Goal: Task Accomplishment & Management: Use online tool/utility

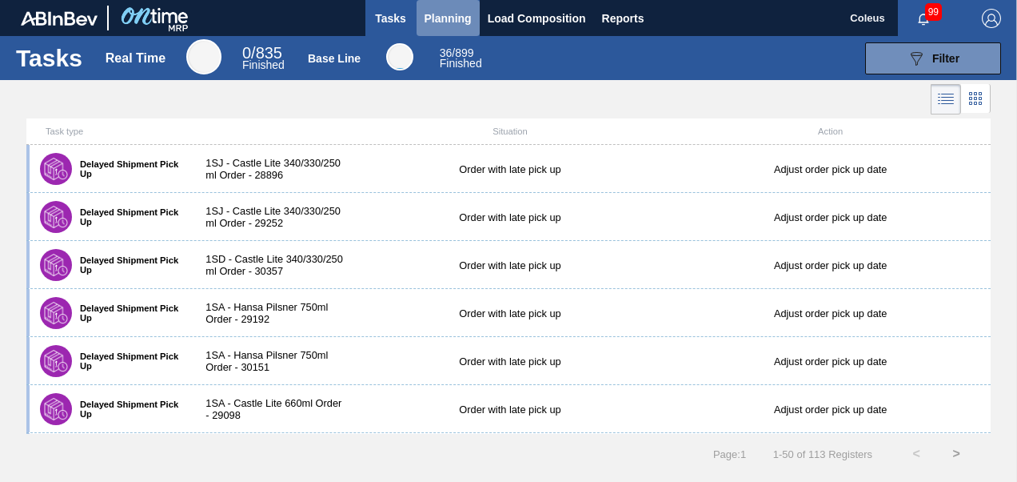
click at [443, 22] on span "Planning" at bounding box center [448, 18] width 47 height 19
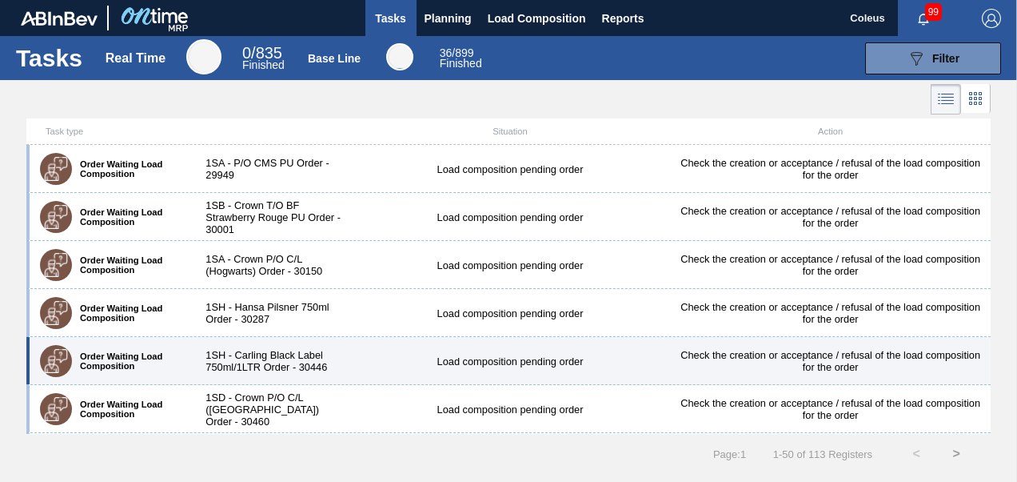
scroll to position [1280, 0]
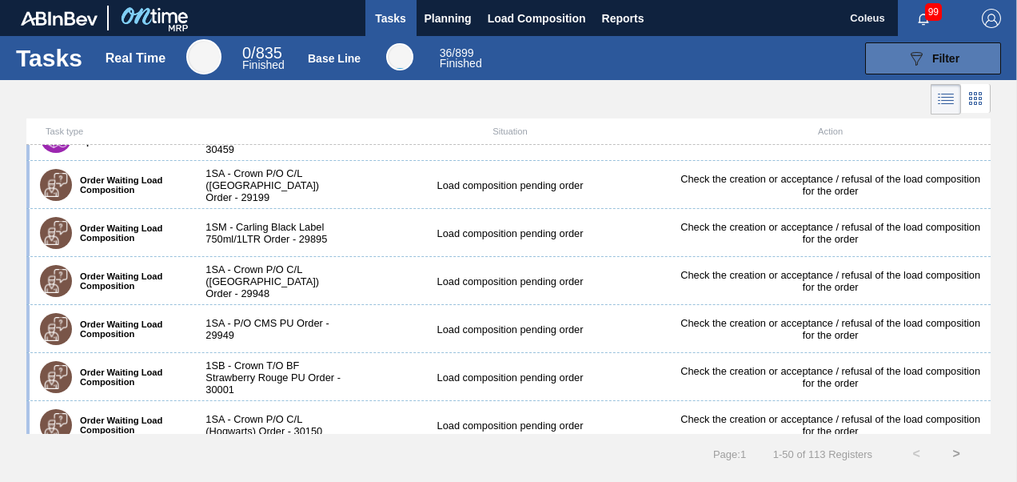
click at [965, 62] on button "089F7B8B-B2A5-4AFE-B5C0-19BA573D28AC Filter" at bounding box center [933, 58] width 136 height 32
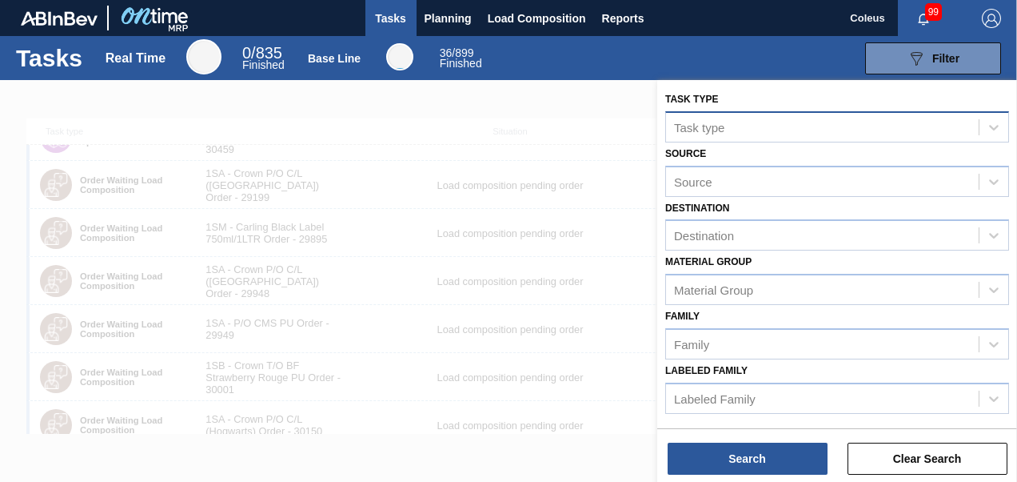
click at [795, 126] on div "Task type" at bounding box center [822, 126] width 313 height 23
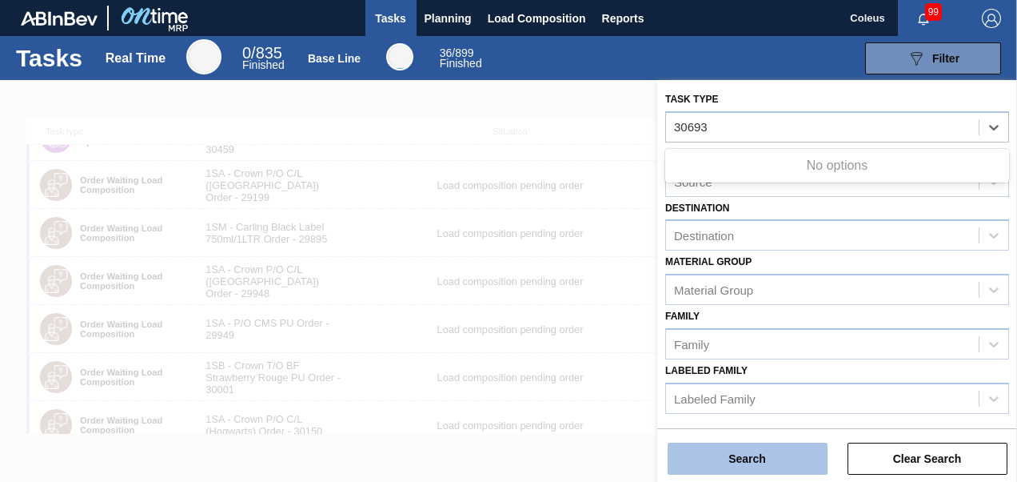
type type "30693"
click at [758, 448] on button "Search" at bounding box center [748, 458] width 160 height 32
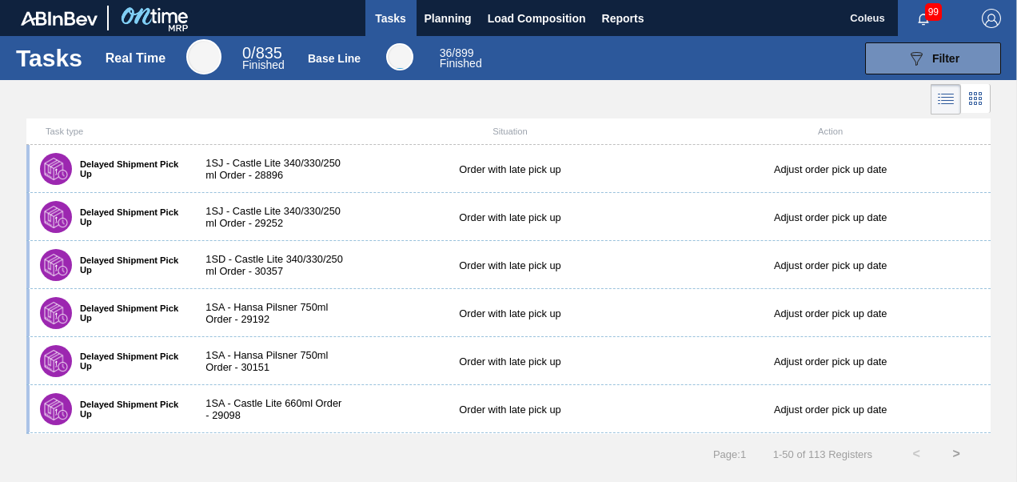
click at [979, 99] on icon at bounding box center [975, 98] width 19 height 19
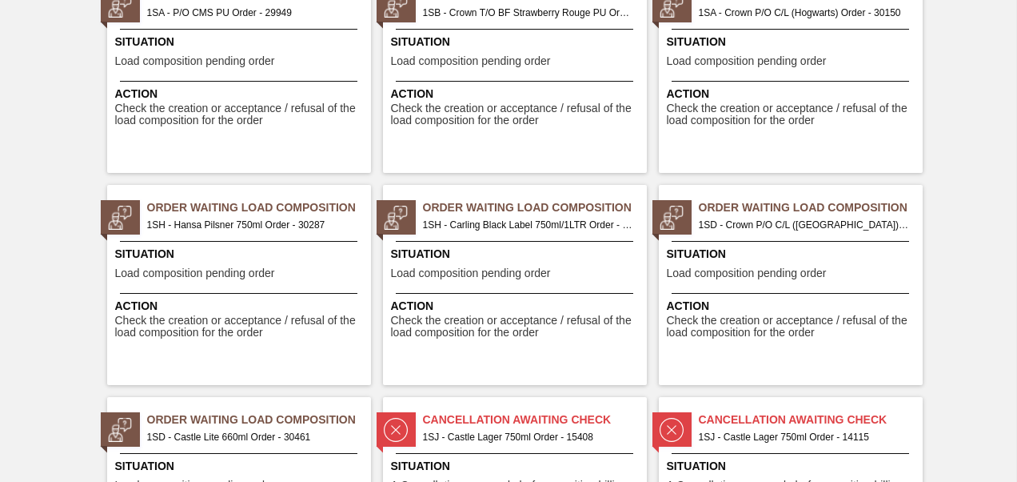
scroll to position [2080, 0]
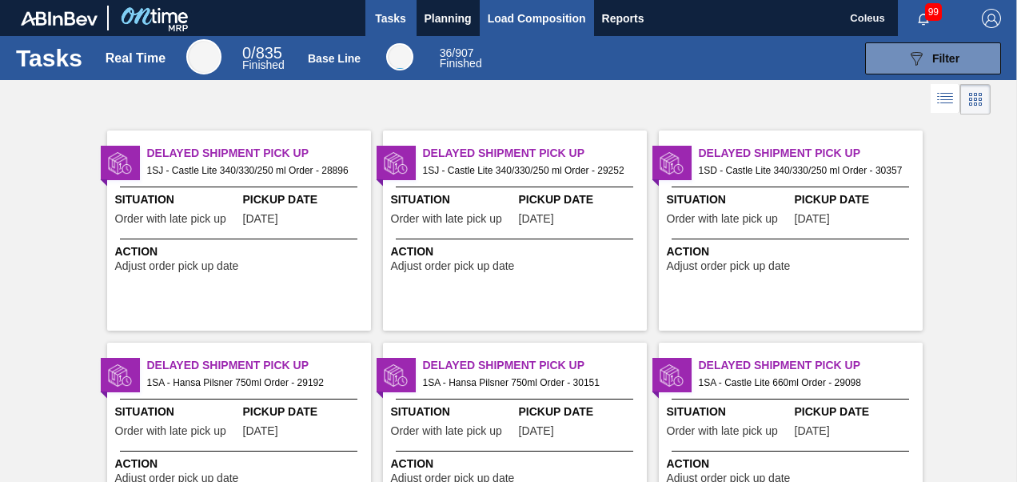
click at [507, 24] on span "Load Composition" at bounding box center [537, 18] width 98 height 19
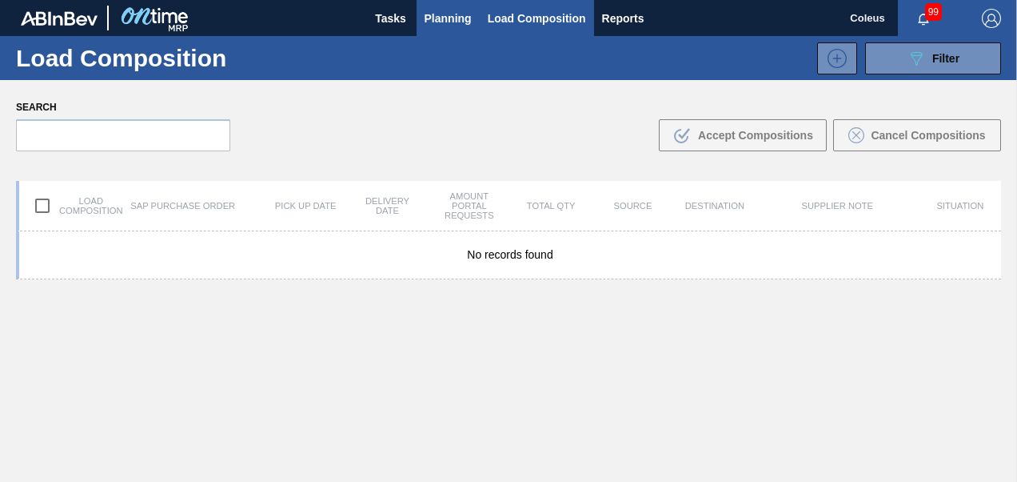
click at [454, 18] on span "Planning" at bounding box center [448, 18] width 47 height 19
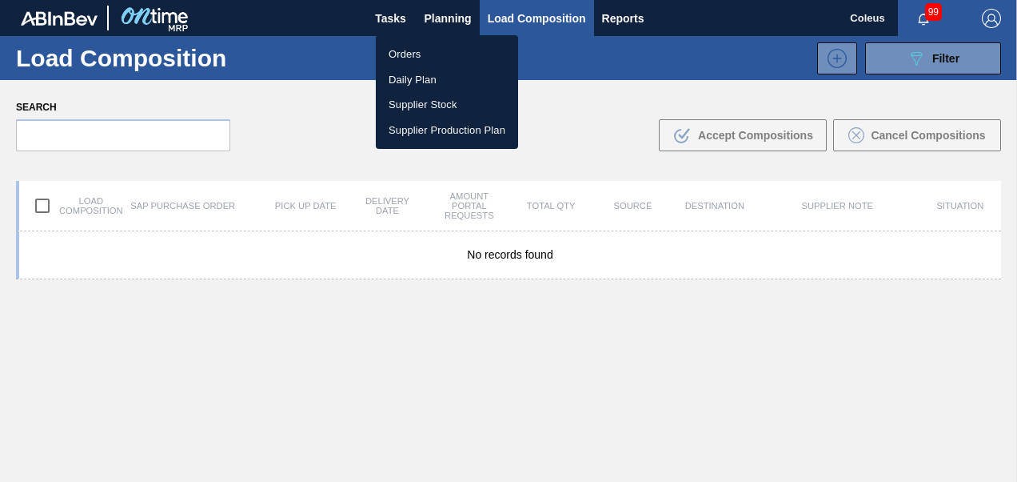
click at [414, 54] on li "Orders" at bounding box center [447, 55] width 142 height 26
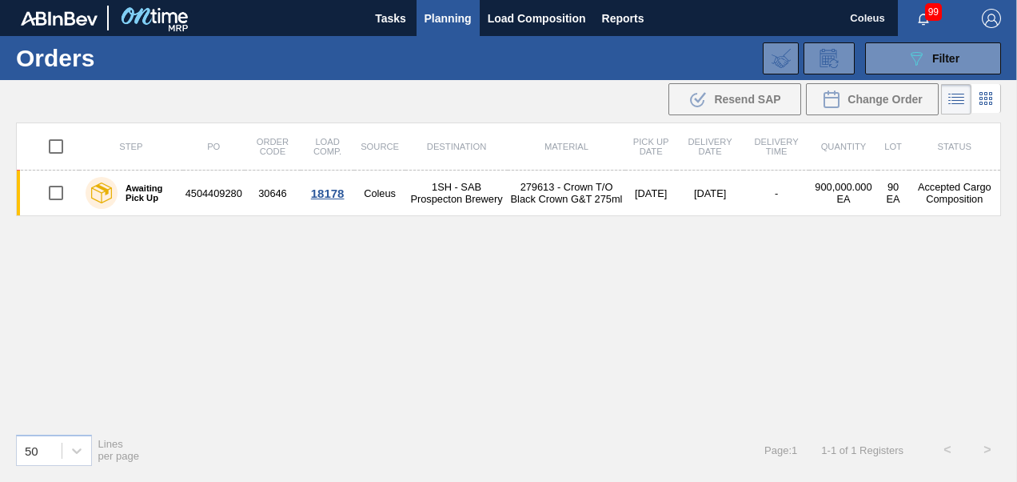
click at [960, 98] on icon at bounding box center [956, 99] width 19 height 19
click at [946, 50] on div "089F7B8B-B2A5-4AFE-B5C0-19BA573D28AC Filter" at bounding box center [933, 58] width 53 height 19
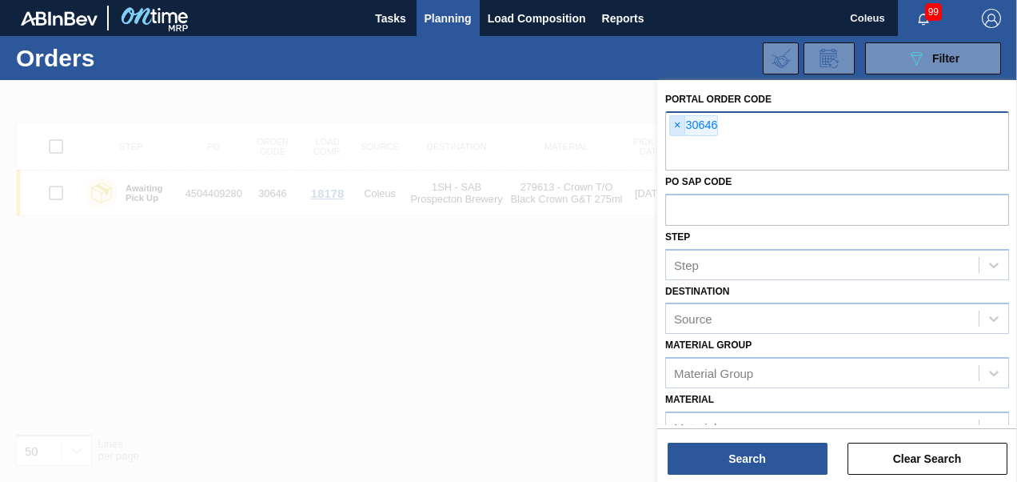
click at [681, 124] on span "×" at bounding box center [677, 125] width 15 height 19
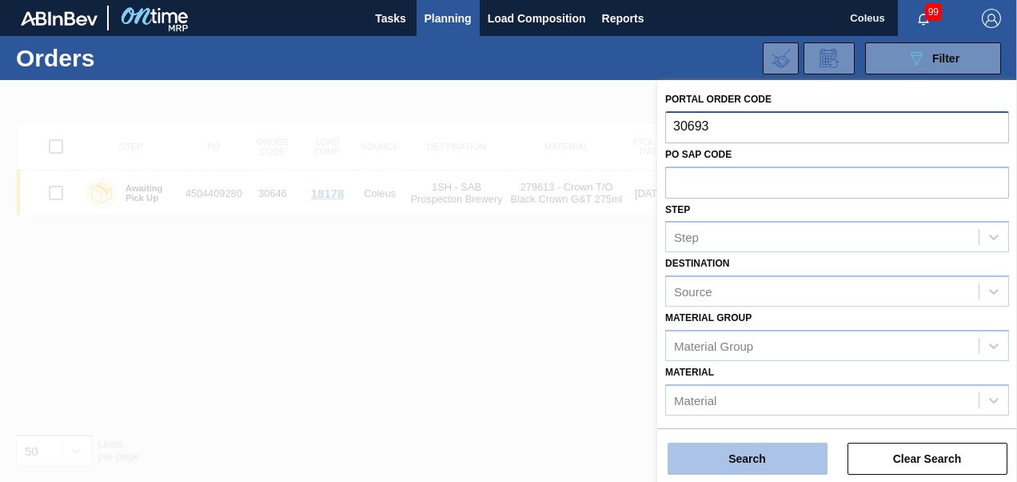
type input "30693"
click at [734, 456] on button "Search" at bounding box center [748, 458] width 160 height 32
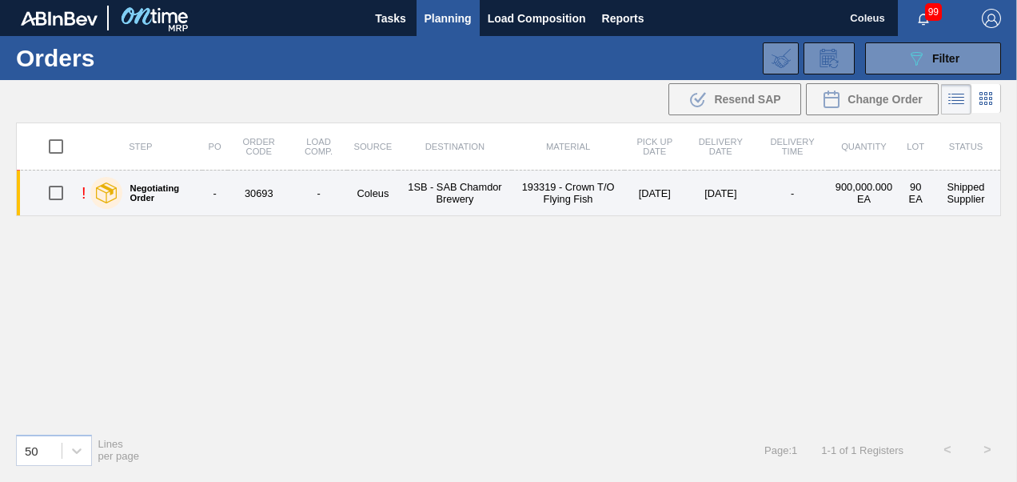
click at [58, 187] on input "checkbox" at bounding box center [56, 193] width 34 height 34
checkbox input "true"
click at [406, 199] on td "1SB - SAB Chamdor Brewery" at bounding box center [454, 193] width 113 height 46
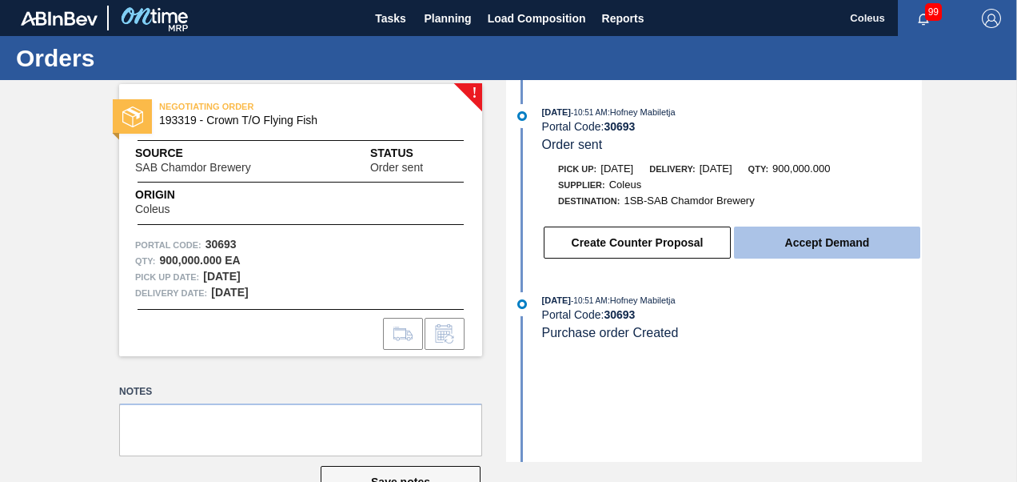
click at [809, 240] on button "Accept Demand" at bounding box center [827, 242] width 186 height 32
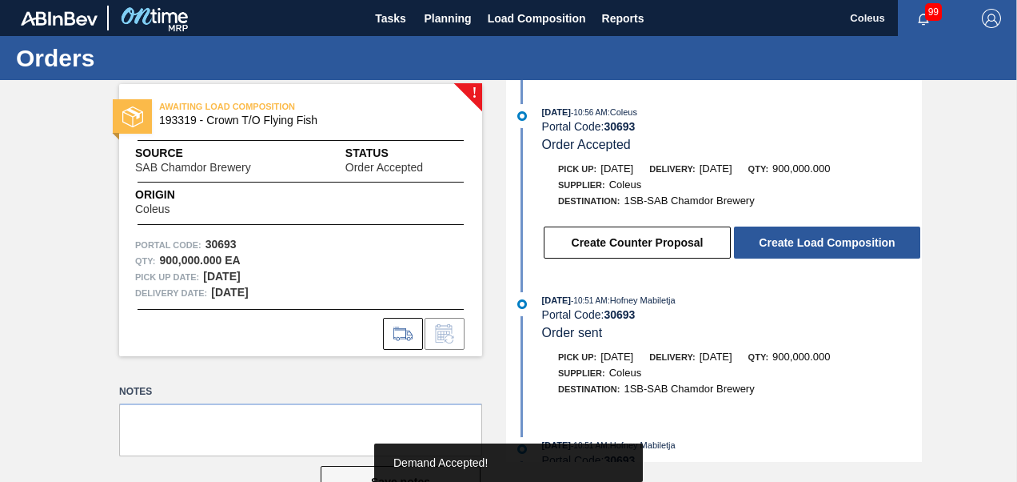
click at [808, 240] on button "Create Load Composition" at bounding box center [827, 242] width 186 height 32
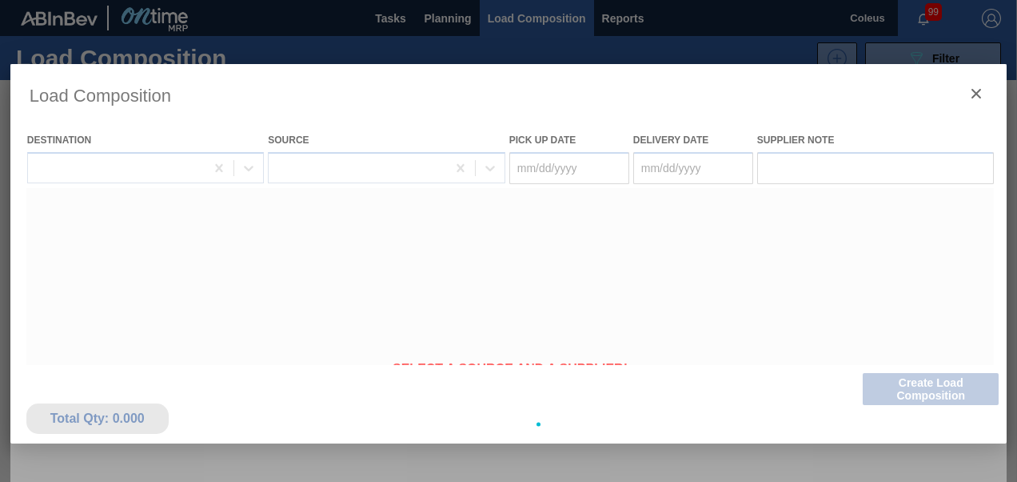
type Date "08/14/2025"
type Date "08/15/2025"
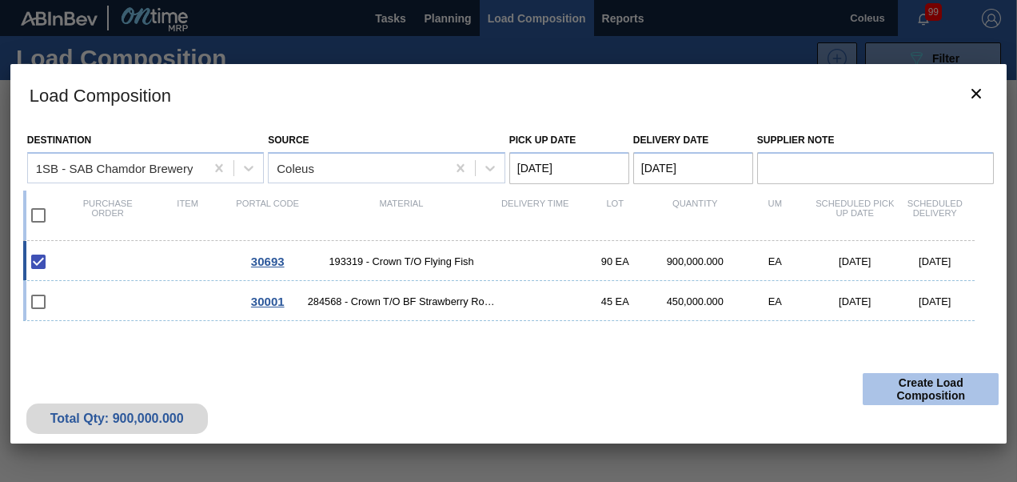
click at [901, 395] on button "Create Load Composition" at bounding box center [931, 389] width 136 height 32
